Goal: Task Accomplishment & Management: Use online tool/utility

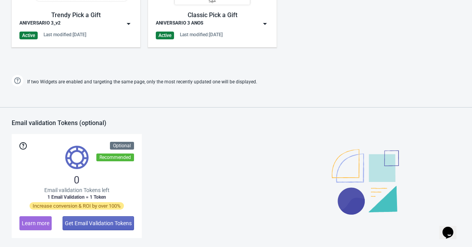
scroll to position [471, 0]
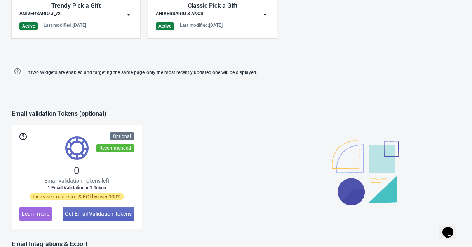
click at [126, 16] on img at bounding box center [129, 14] width 8 height 8
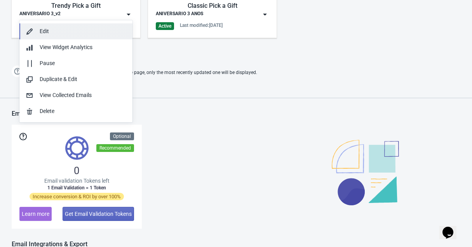
click at [64, 31] on div "Edit" at bounding box center [83, 31] width 87 height 8
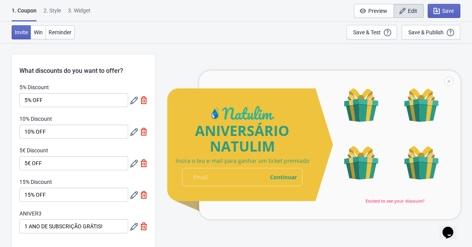
click at [83, 16] on div "3. Widget" at bounding box center [79, 14] width 23 height 14
select select "specificURL"
select select "once"
select select "1"
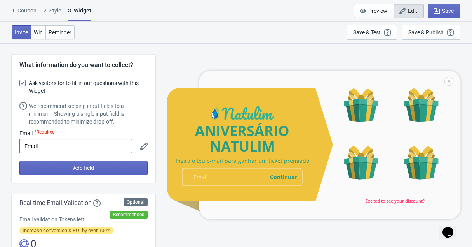
click at [27, 144] on input "Email" at bounding box center [75, 146] width 113 height 14
type input "E-mail"
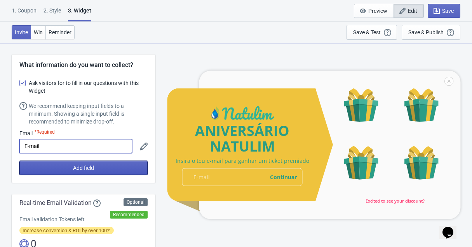
click at [59, 169] on button "Add field" at bounding box center [83, 168] width 128 height 14
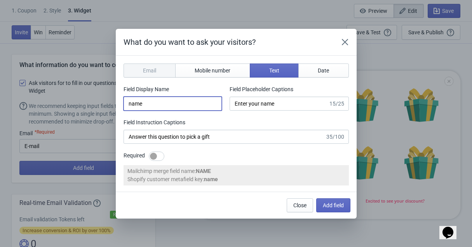
click at [179, 103] on input "name" at bounding box center [173, 103] width 98 height 14
type input "Nome"
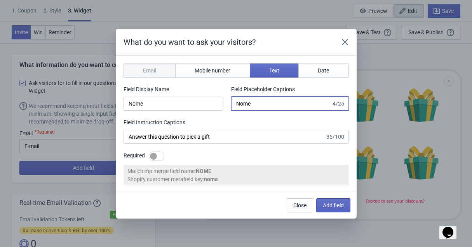
type input "Nome"
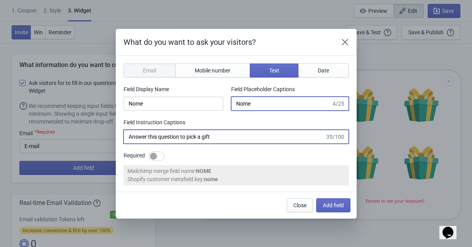
click at [208, 134] on input "Answer this question to pick a gift" at bounding box center [225, 136] width 202 height 14
paste input "Responda a esta pergunta para escolher um presente"
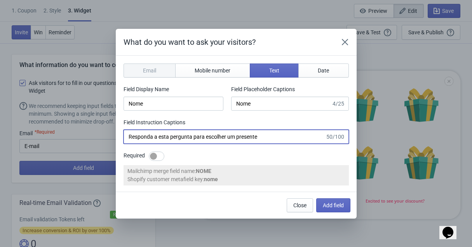
click at [246, 139] on input "Responda a esta pergunta para escolher um presente" at bounding box center [225, 136] width 202 height 14
type input "Responda a esta pergunta para escolher um prèmio"
click at [152, 155] on div at bounding box center [153, 155] width 7 height 7
checkbox input "true"
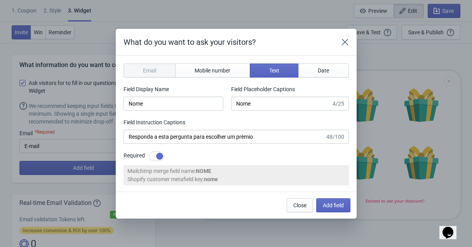
click at [138, 56] on section "Email Mobile number Text Date Field Display Name Nome Field Placeholder Caption…" at bounding box center [236, 124] width 241 height 136
click at [141, 68] on div "Email" at bounding box center [150, 70] width 52 height 14
click at [323, 205] on span "Add field" at bounding box center [333, 205] width 21 height 6
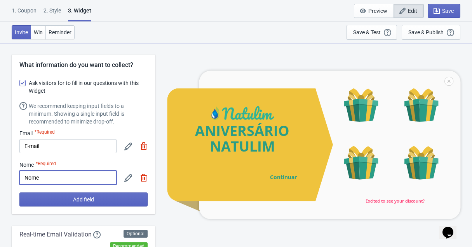
click at [91, 178] on input "Nome" at bounding box center [67, 177] width 97 height 14
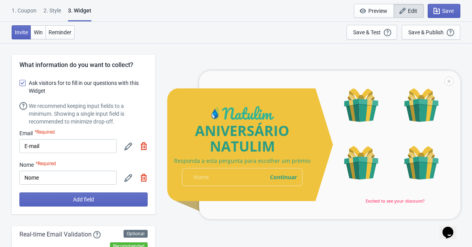
click at [142, 179] on img at bounding box center [144, 177] width 8 height 8
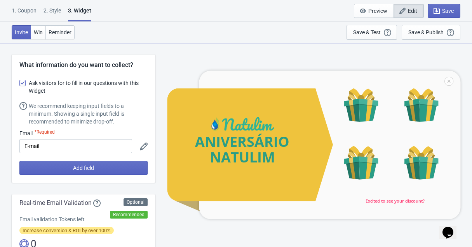
click at [21, 81] on span at bounding box center [22, 83] width 6 height 6
click at [20, 81] on input "Ask visitors for to fill in our questions with this Widget" at bounding box center [19, 87] width 0 height 14
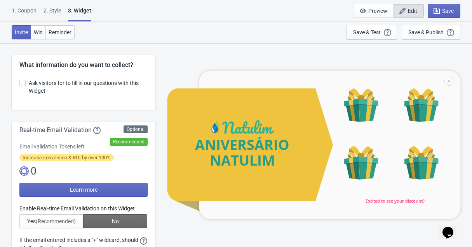
click at [21, 81] on span at bounding box center [22, 83] width 6 height 6
click at [20, 81] on input "Ask visitors for to fill in our questions with this Widget" at bounding box center [19, 87] width 0 height 14
checkbox input "true"
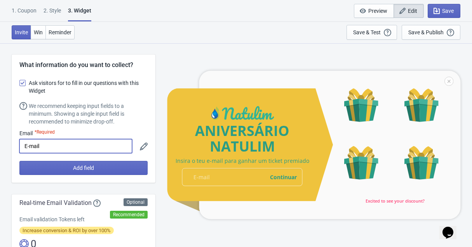
click at [45, 150] on input "E-mail" at bounding box center [75, 146] width 113 height 14
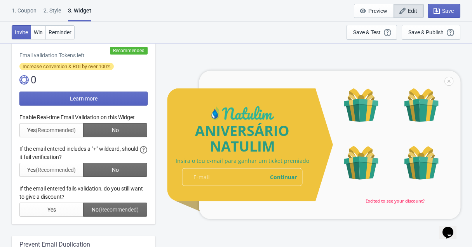
scroll to position [183, 0]
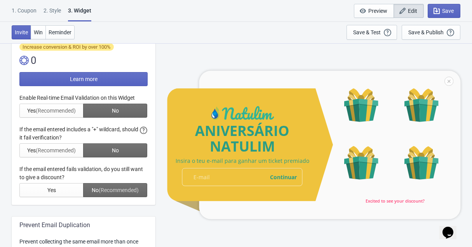
click at [63, 98] on div at bounding box center [83, 145] width 128 height 103
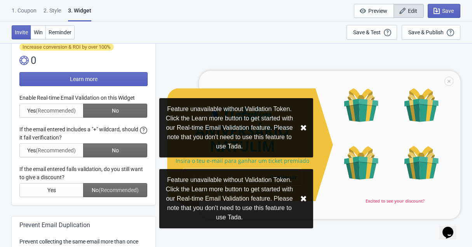
click at [63, 98] on div at bounding box center [83, 145] width 128 height 103
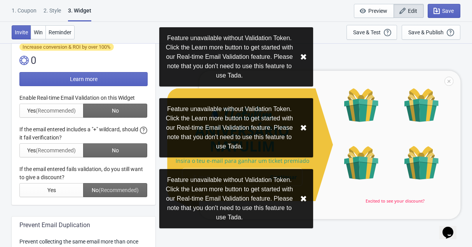
click at [300, 52] on button "✖︎" at bounding box center [303, 57] width 7 height 10
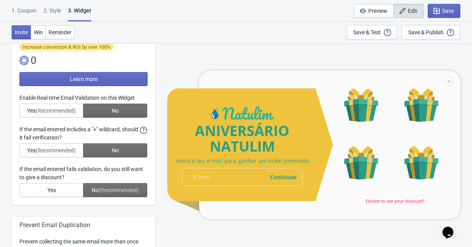
drag, startPoint x: 26, startPoint y: 96, endPoint x: 140, endPoint y: 103, distance: 113.3
click at [140, 103] on div at bounding box center [83, 145] width 128 height 103
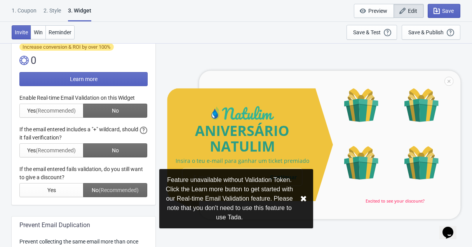
click at [304, 200] on button "✖︎" at bounding box center [303, 199] width 7 height 10
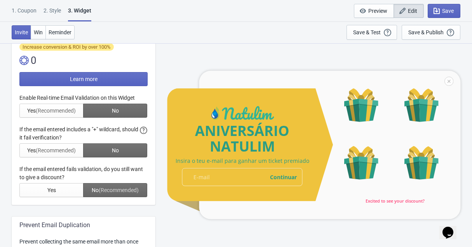
scroll to position [307, 0]
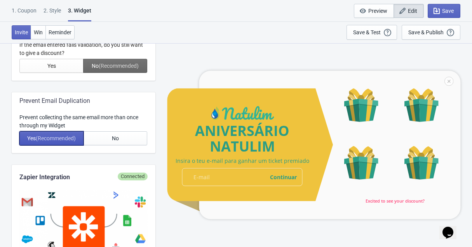
click at [43, 141] on button "Yes (Recommended)" at bounding box center [51, 138] width 64 height 14
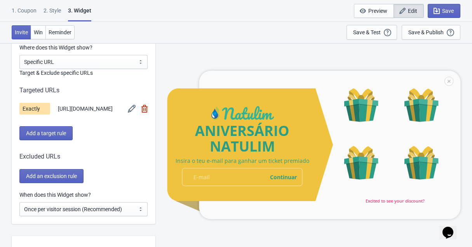
scroll to position [627, 0]
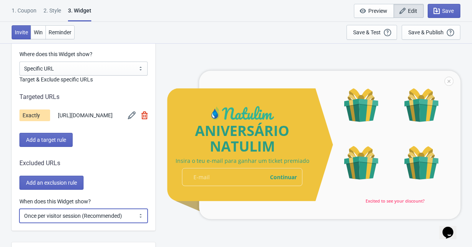
click at [112, 222] on select "Every new visit of page Once every period of time Once per visitor session (Rec…" at bounding box center [83, 215] width 128 height 14
click at [130, 117] on img at bounding box center [132, 115] width 8 height 8
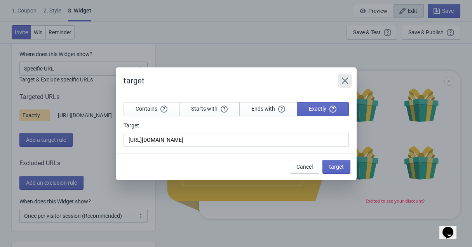
click at [344, 80] on icon "Close" at bounding box center [345, 80] width 6 height 6
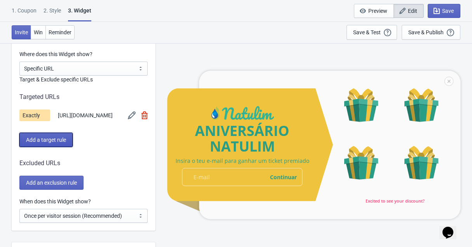
click at [66, 141] on span "Add a target rule" at bounding box center [46, 139] width 40 height 6
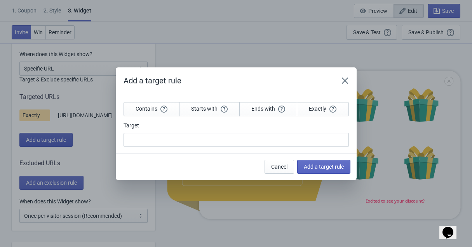
scroll to position [0, 0]
click at [344, 83] on icon "Close" at bounding box center [345, 81] width 8 height 8
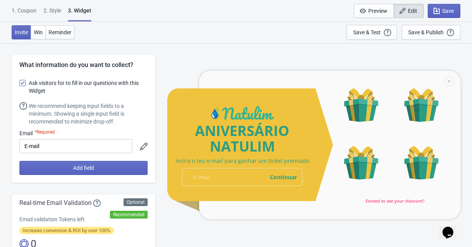
scroll to position [627, 0]
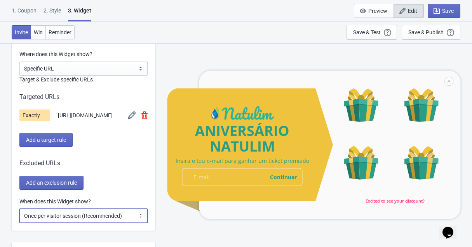
click at [89, 219] on select "Every new visit of page Once every period of time Once per visitor session (Rec…" at bounding box center [83, 215] width 128 height 14
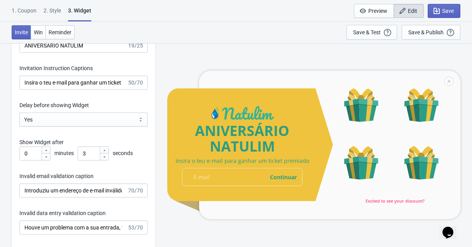
scroll to position [1194, 0]
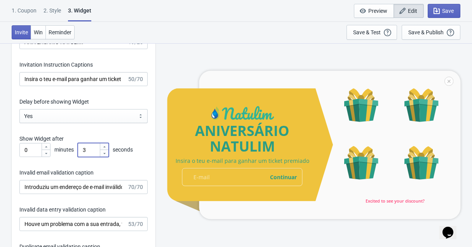
click at [86, 156] on input "3" at bounding box center [89, 150] width 22 height 14
type input "5"
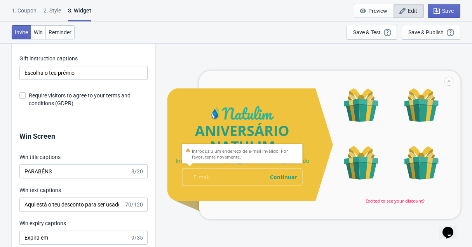
scroll to position [1490, 0]
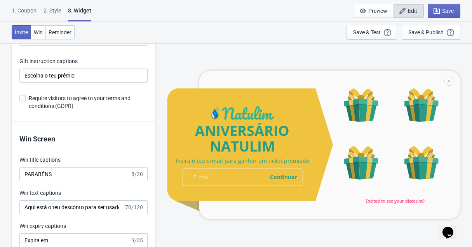
click at [58, 107] on span "Require visitors to agree to your terms and conditions (GDPR)" at bounding box center [88, 102] width 119 height 16
click at [20, 107] on input "Require visitors to agree to your terms and conditions (GDPR)" at bounding box center [19, 102] width 0 height 14
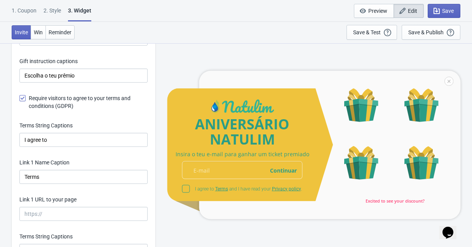
click at [58, 107] on span "Require visitors to agree to your terms and conditions (GDPR)" at bounding box center [88, 102] width 119 height 16
click at [20, 107] on input "Require visitors to agree to your terms and conditions (GDPR)" at bounding box center [19, 102] width 0 height 14
checkbox input "false"
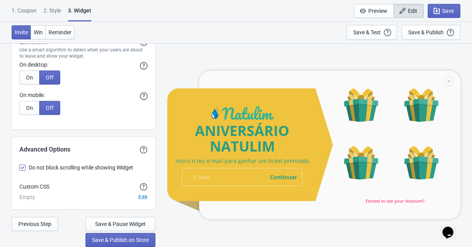
scroll to position [767, 0]
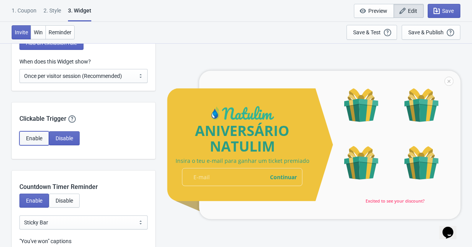
click at [35, 140] on span "Enable" at bounding box center [34, 138] width 16 height 6
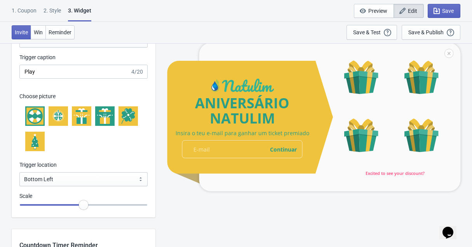
scroll to position [919, 0]
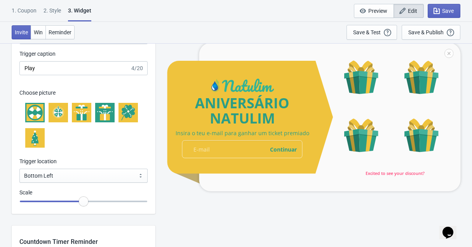
click at [99, 119] on icon at bounding box center [105, 113] width 16 height 16
click at [76, 119] on icon at bounding box center [82, 113] width 16 height 16
click at [96, 117] on div at bounding box center [104, 112] width 19 height 19
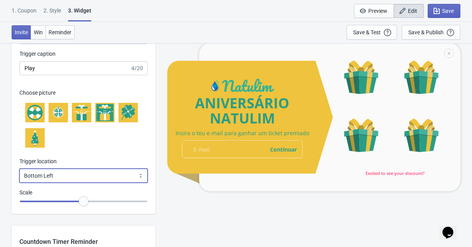
click at [87, 178] on select "Bottom Left Bottom Right Middle Left Middle Right Top Left Top Right" at bounding box center [83, 175] width 128 height 14
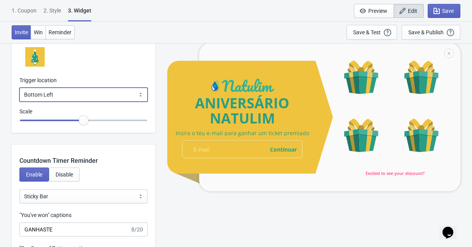
scroll to position [1006, 0]
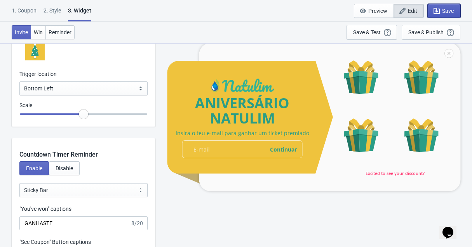
click at [438, 12] on icon "button" at bounding box center [437, 11] width 8 height 8
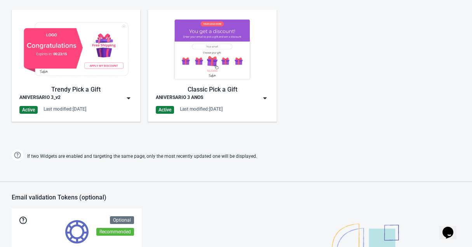
scroll to position [383, 0]
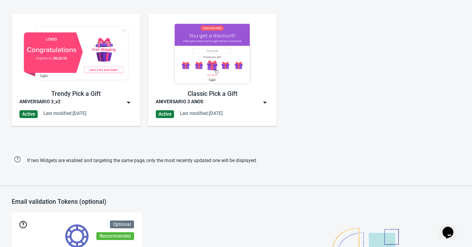
click at [97, 71] on img at bounding box center [75, 53] width 113 height 63
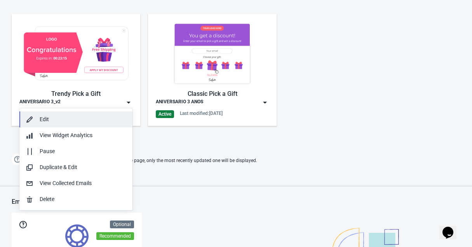
click at [41, 121] on div "Edit" at bounding box center [83, 119] width 87 height 8
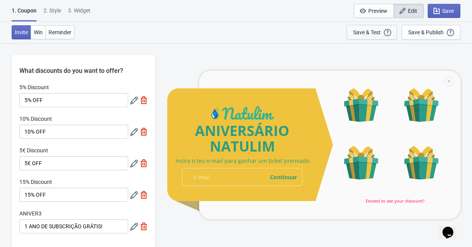
click at [357, 35] on div "Save & Test" at bounding box center [367, 32] width 28 height 6
click at [442, 8] on span "Save" at bounding box center [444, 11] width 19 height 8
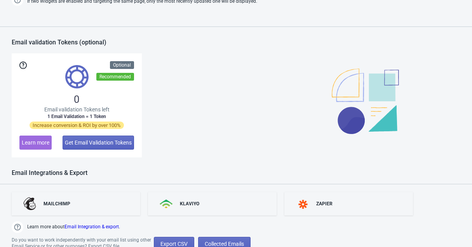
scroll to position [544, 0]
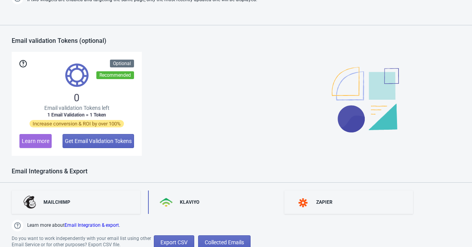
click at [199, 201] on div "KLAVIYO" at bounding box center [189, 202] width 19 height 6
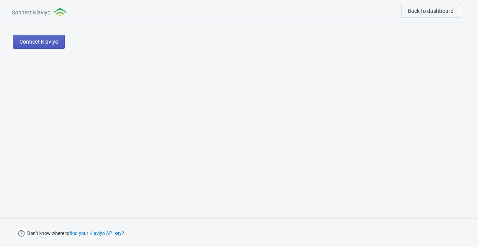
click at [38, 40] on span "Connect Klaviyo" at bounding box center [38, 41] width 39 height 6
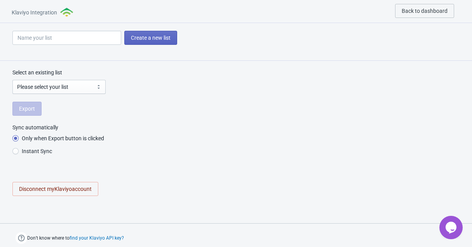
radio input "true"
click at [70, 35] on input at bounding box center [66, 38] width 109 height 14
type input "ANIVERSARIO 3 ANOS"
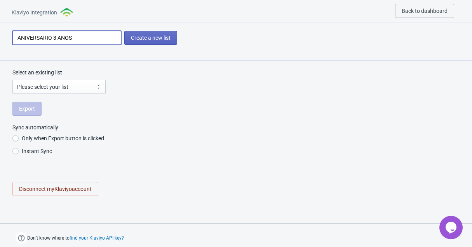
radio input "true"
click at [142, 99] on div "Select an existing list Please select your list Isabelinha Agrupar subs Active …" at bounding box center [236, 136] width 472 height 150
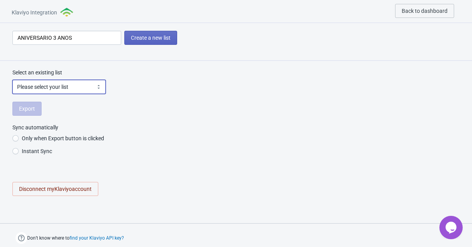
click at [61, 86] on select "Please select your list Isabelinha Agrupar subs Active Subscribers PT Never Eng…" at bounding box center [58, 87] width 93 height 14
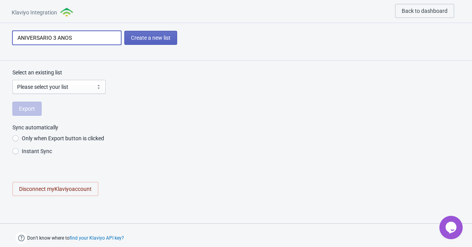
click at [83, 35] on input "ANIVERSARIO 3 ANOS" at bounding box center [66, 38] width 109 height 14
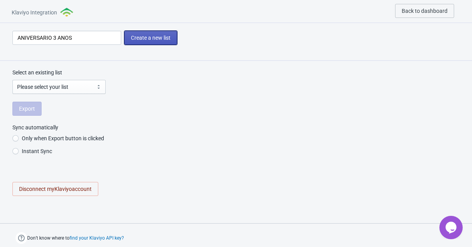
click at [127, 40] on button "Create a new list" at bounding box center [150, 38] width 53 height 14
radio input "true"
click at [154, 85] on div "Select an existing list Please select your list Isabelinha Agrupar subs Active …" at bounding box center [236, 136] width 472 height 150
click at [80, 47] on div "Create a new list" at bounding box center [236, 42] width 472 height 38
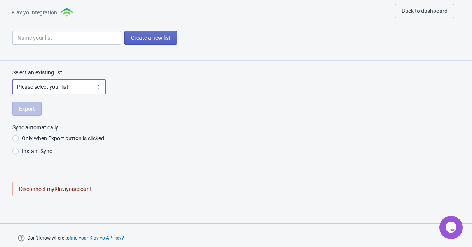
click at [35, 91] on select "Please select your list Isabelinha Agrupar subs Active Subscribers PT Never Eng…" at bounding box center [58, 87] width 93 height 14
select select "[object Object]"
click at [12, 80] on select "Please select your list Isabelinha Agrupar subs Active Subscribers PT Never Eng…" at bounding box center [58, 87] width 93 height 14
radio input "true"
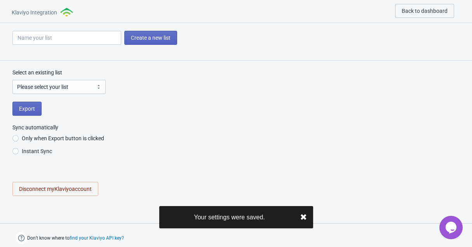
click at [153, 157] on li "Instant Sync" at bounding box center [236, 151] width 448 height 13
click at [33, 151] on span "Instant Sync" at bounding box center [37, 151] width 30 height 8
click at [19, 151] on input "Instant Sync" at bounding box center [15, 155] width 6 height 14
radio input "true"
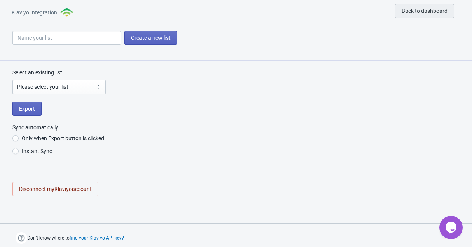
click at [426, 9] on span "Back to dashboard" at bounding box center [425, 11] width 46 height 6
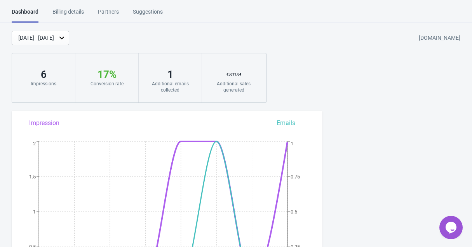
click at [451, 223] on icon "Chat widget" at bounding box center [451, 227] width 11 height 12
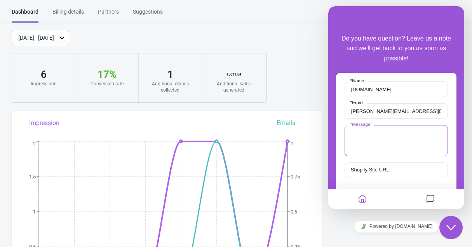
click at [397, 150] on textarea "* Message" at bounding box center [396, 140] width 103 height 31
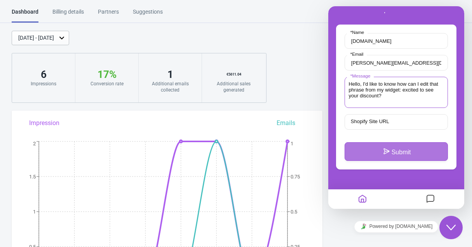
type textarea "Hello, I'd like to know how can I edit that phrase from my widget: excited to s…"
click at [400, 154] on button "Submit" at bounding box center [396, 151] width 103 height 19
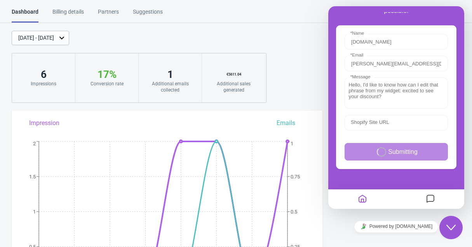
scroll to position [48, 0]
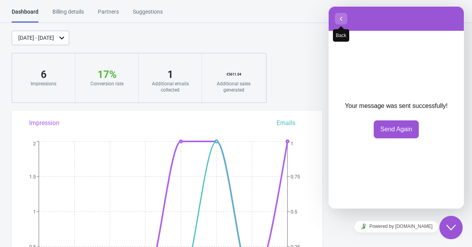
click at [340, 16] on icon "button" at bounding box center [341, 18] width 7 height 9
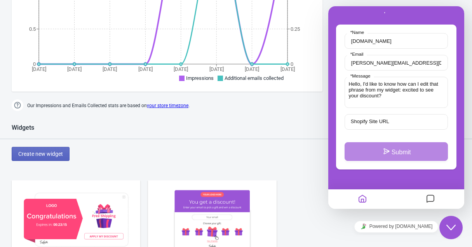
click at [67, 212] on img at bounding box center [75, 219] width 113 height 63
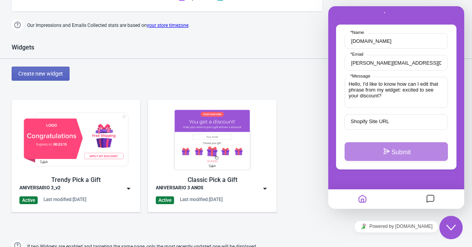
scroll to position [298, 0]
click at [132, 185] on img at bounding box center [129, 188] width 8 height 8
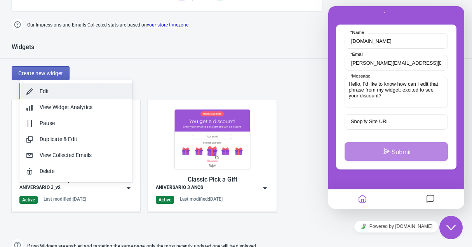
click at [82, 90] on div "Edit" at bounding box center [83, 91] width 87 height 8
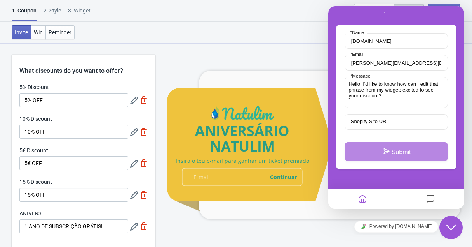
click at [431, 201] on icon "Messages" at bounding box center [430, 198] width 9 height 15
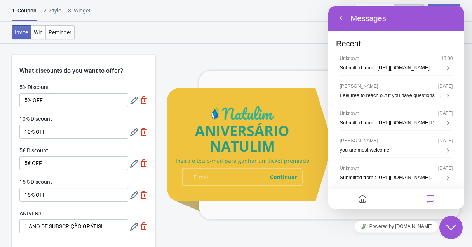
click at [451, 228] on icon "Close Chat This icon closes the chat window." at bounding box center [451, 226] width 9 height 9
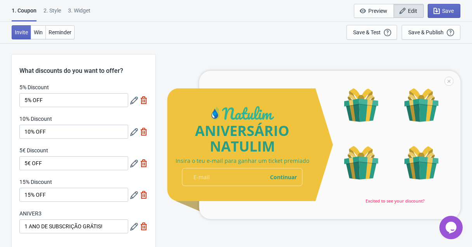
click at [451, 228] on icon "Chat widget" at bounding box center [451, 227] width 11 height 12
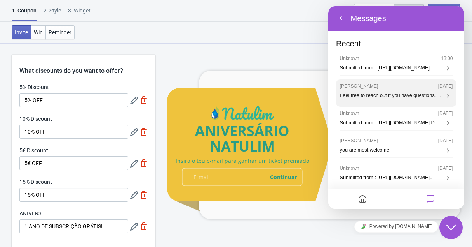
scroll to position [15, 0]
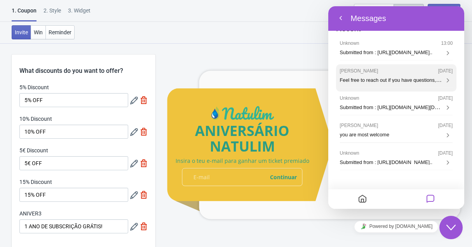
click at [434, 78] on span "Feel free to reach out if you have questions, I'd be happy to help :) ** **" at bounding box center [416, 79] width 153 height 7
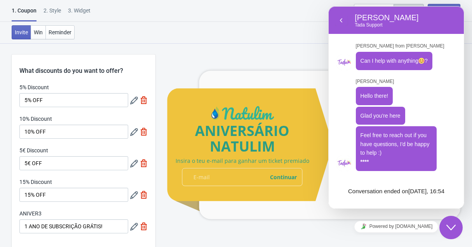
scroll to position [217, 0]
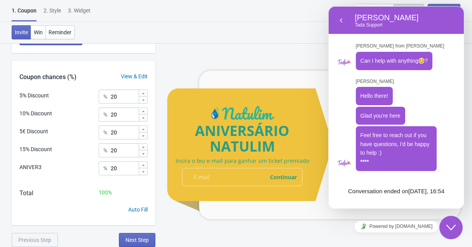
click at [452, 230] on icon "Close Chat This icon closes the chat window." at bounding box center [451, 226] width 9 height 9
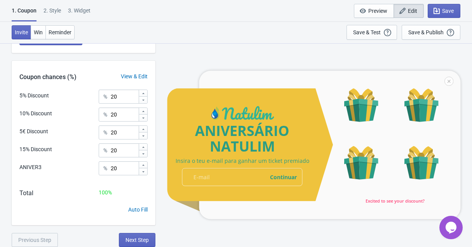
click at [392, 199] on div at bounding box center [314, 144] width 294 height 148
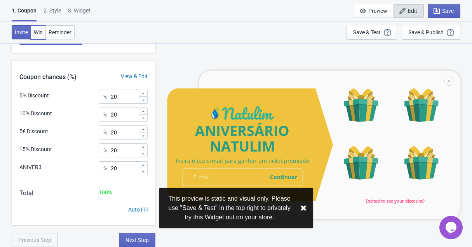
click at [36, 37] on button "Win" at bounding box center [38, 32] width 15 height 14
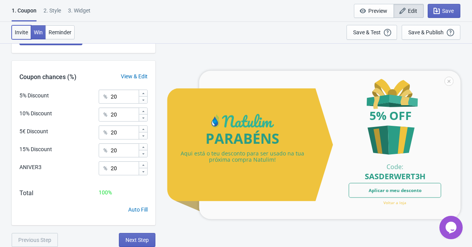
click at [20, 31] on span "Invite" at bounding box center [21, 32] width 13 height 6
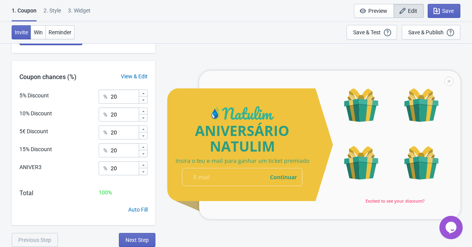
click at [390, 204] on div at bounding box center [314, 144] width 294 height 148
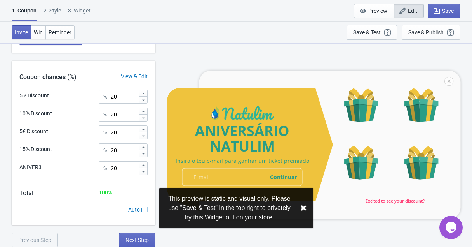
click at [133, 75] on div "View & Edit" at bounding box center [134, 76] width 42 height 8
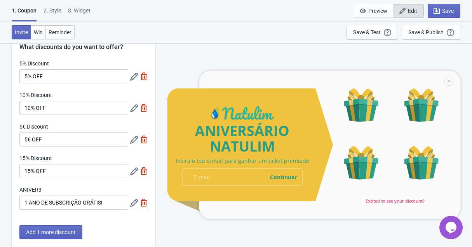
scroll to position [82, 0]
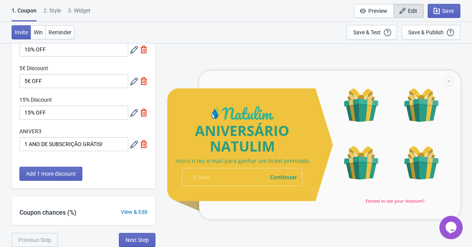
click at [125, 211] on div "View & Edit" at bounding box center [134, 212] width 42 height 8
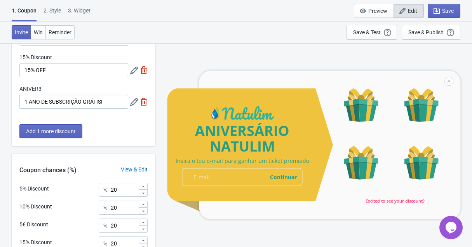
scroll to position [217, 0]
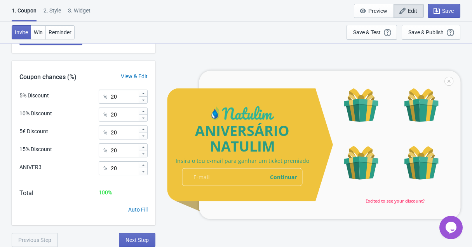
click at [57, 10] on div "2 . Style" at bounding box center [52, 14] width 17 height 14
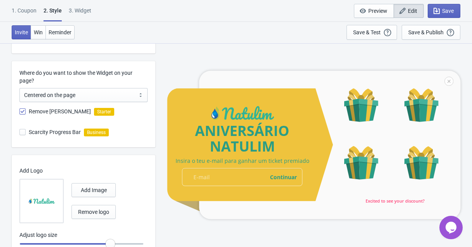
scroll to position [379, 0]
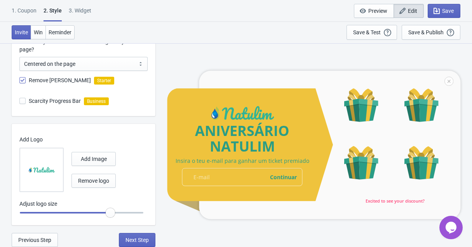
click at [83, 9] on div "3. Widget" at bounding box center [80, 14] width 23 height 14
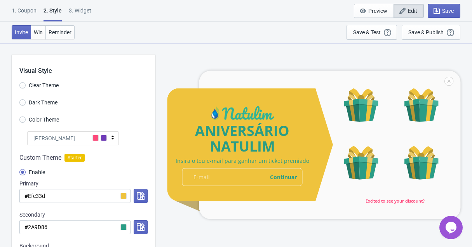
select select "specificURL"
select select "once"
select select "1"
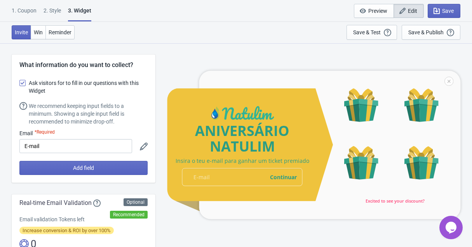
click at [205, 14] on div "1. Coupon 2 . Style 3. Widget 1. Coupon 2 . Style 3. Widget Save and Exit Previ…" at bounding box center [236, 11] width 472 height 22
